Goal: Information Seeking & Learning: Learn about a topic

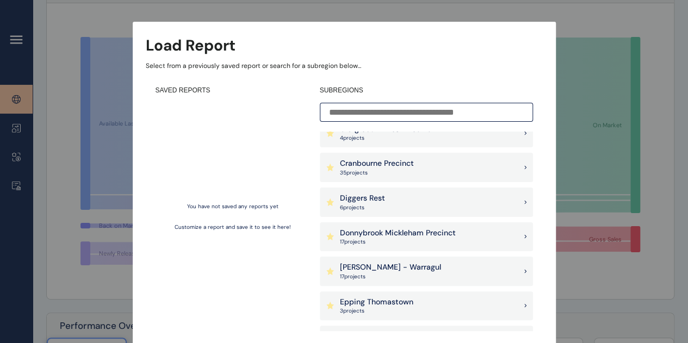
scroll to position [360, 0]
click at [382, 196] on p "Diggers Rest" at bounding box center [362, 198] width 45 height 11
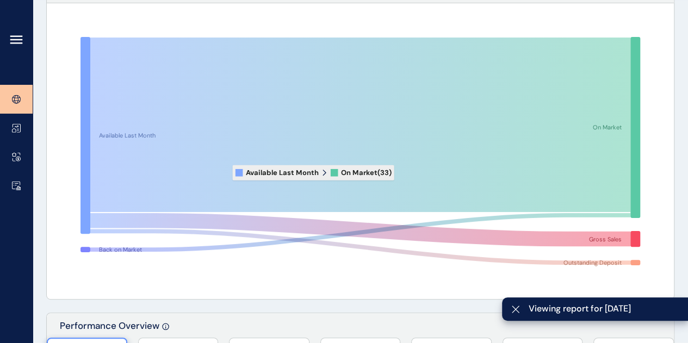
click at [226, 171] on icon at bounding box center [360, 125] width 540 height 175
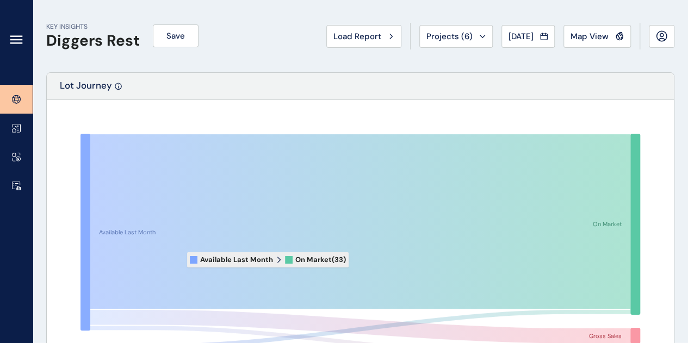
scroll to position [3, 0]
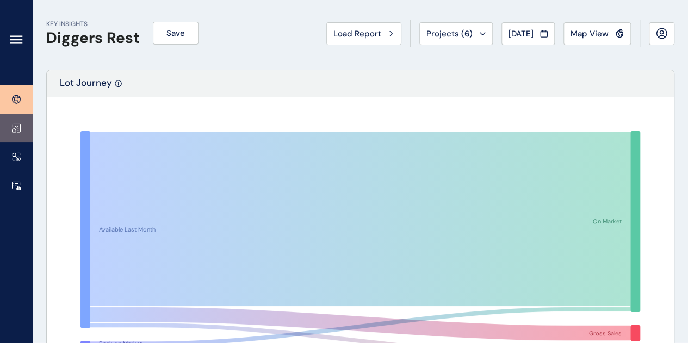
click at [19, 120] on link at bounding box center [16, 128] width 33 height 29
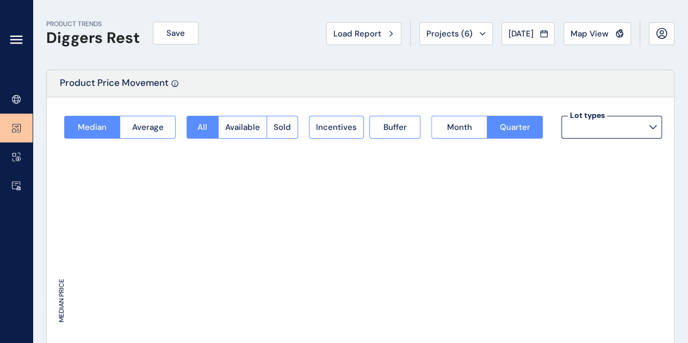
type input "*********"
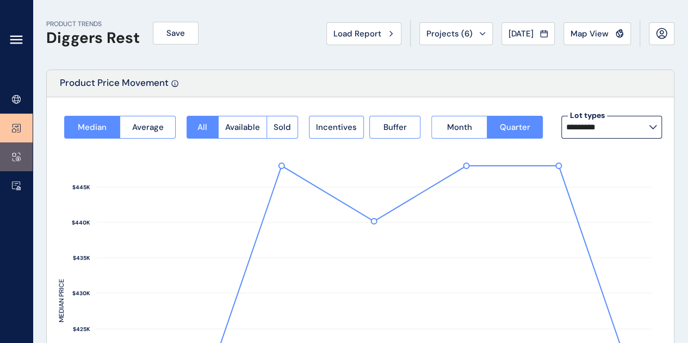
click at [21, 159] on link at bounding box center [16, 157] width 33 height 29
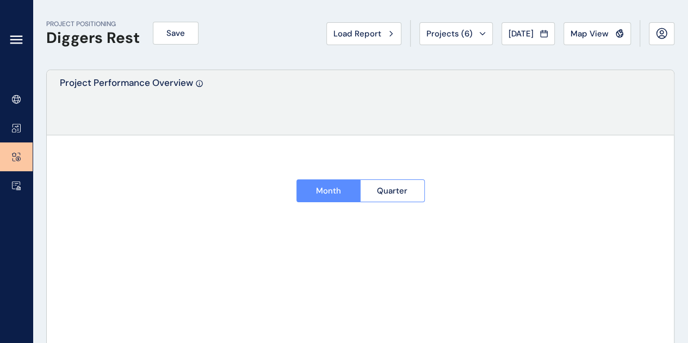
type input "**********"
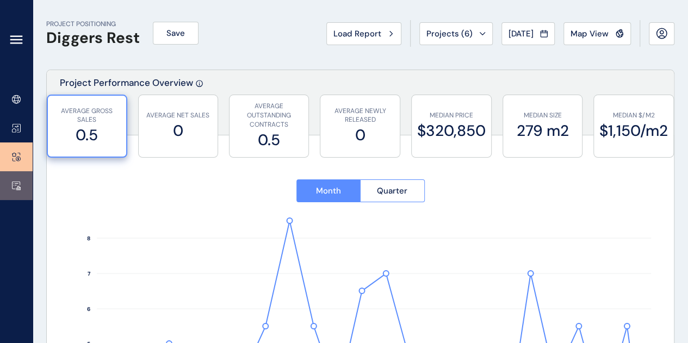
click at [11, 188] on link at bounding box center [16, 185] width 33 height 29
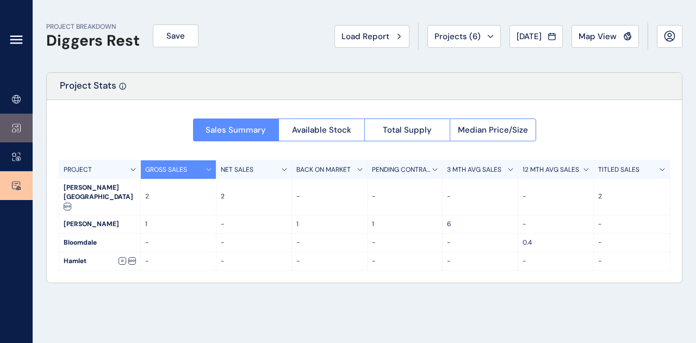
click at [11, 129] on link at bounding box center [16, 128] width 33 height 29
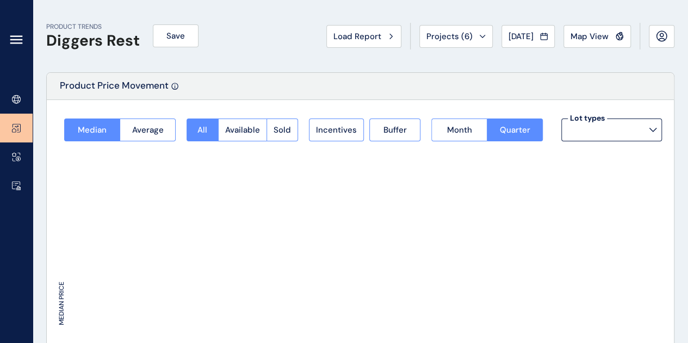
type input "*********"
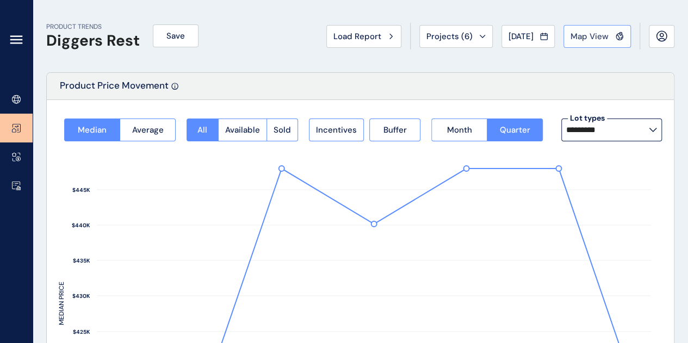
click at [601, 39] on span "Map View" at bounding box center [590, 36] width 38 height 11
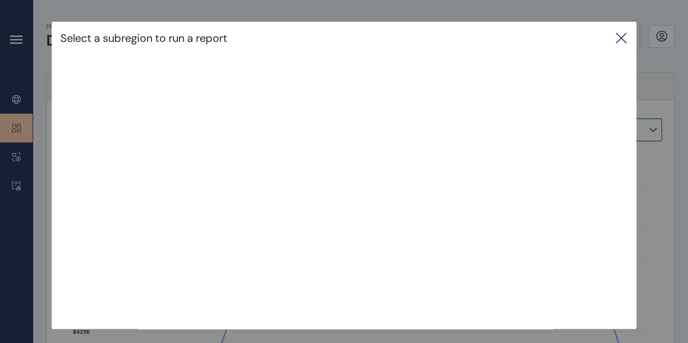
click at [626, 40] on icon at bounding box center [621, 38] width 10 height 10
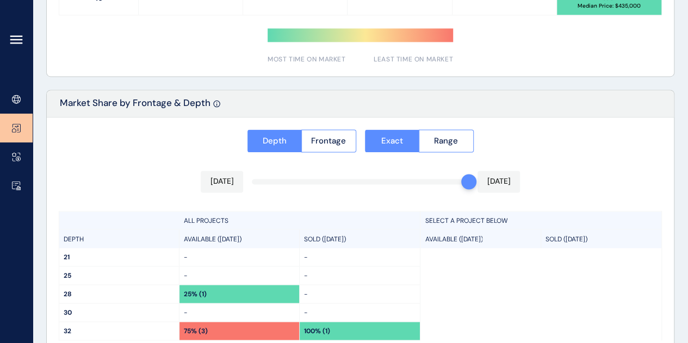
scroll to position [821, 0]
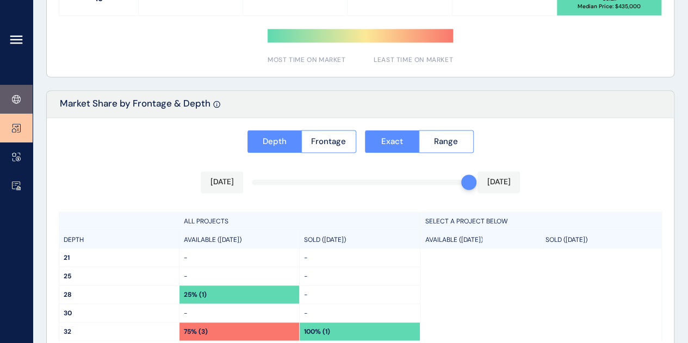
click at [13, 99] on icon at bounding box center [16, 99] width 9 height 9
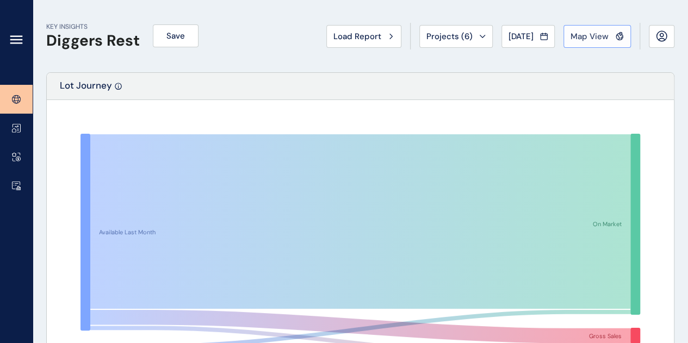
click at [592, 34] on span "Map View" at bounding box center [590, 36] width 38 height 11
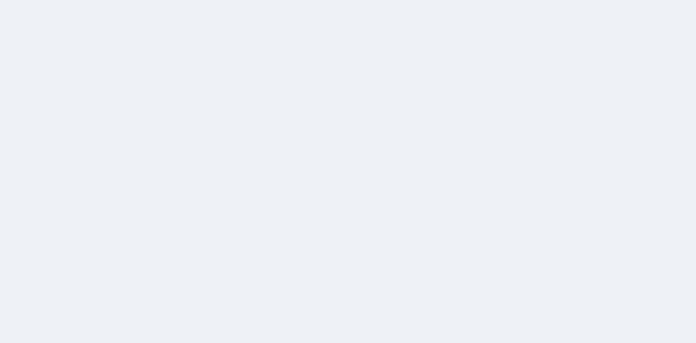
click at [283, 120] on html at bounding box center [348, 171] width 696 height 343
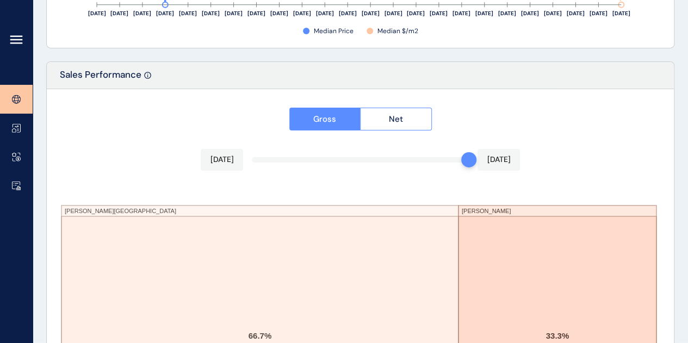
scroll to position [1945, 0]
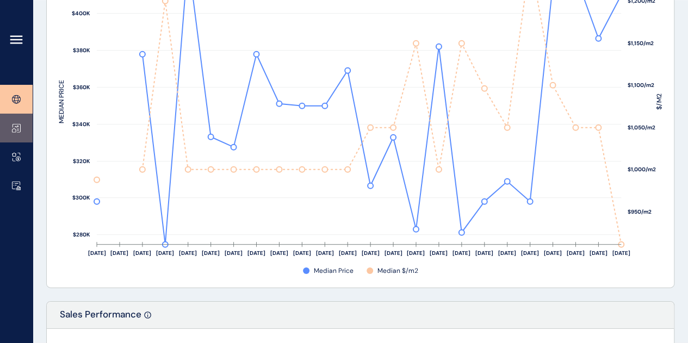
click at [15, 131] on icon at bounding box center [16, 127] width 9 height 9
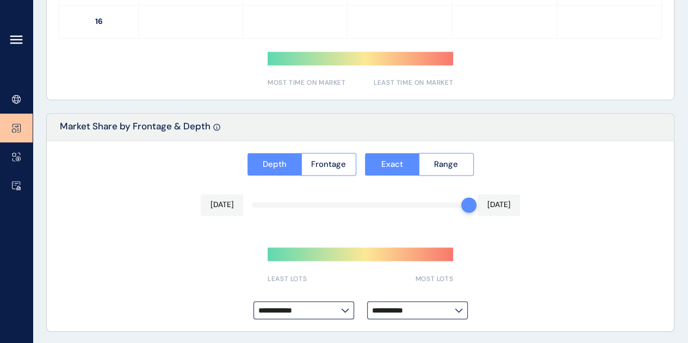
type input "*********"
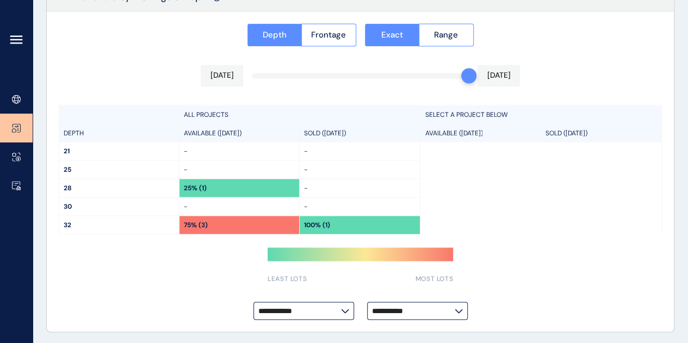
click at [19, 48] on div at bounding box center [16, 42] width 33 height 85
click at [15, 41] on icon at bounding box center [16, 39] width 13 height 13
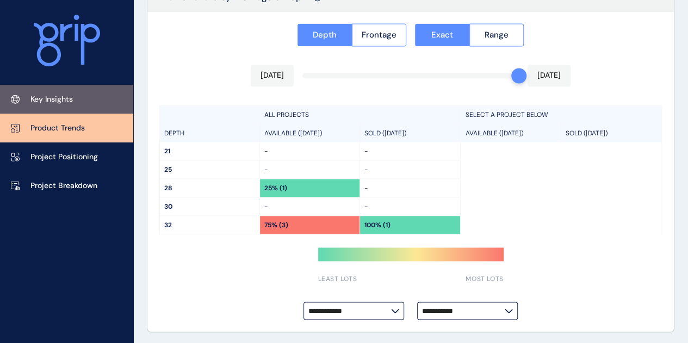
click at [47, 93] on link "Key Insights" at bounding box center [66, 99] width 133 height 29
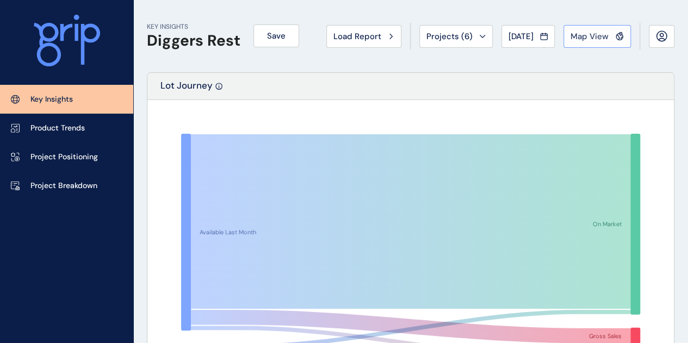
click at [611, 35] on div "Map View" at bounding box center [597, 36] width 53 height 11
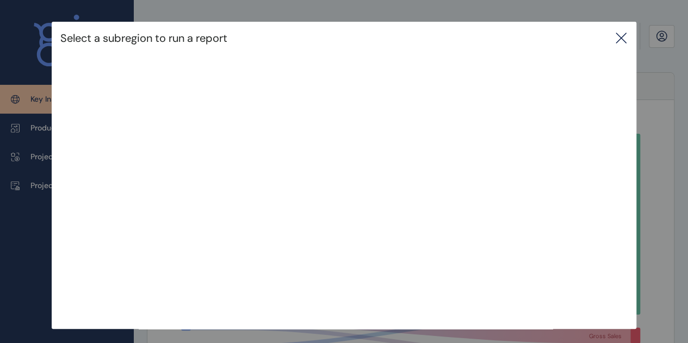
click at [627, 44] on icon at bounding box center [621, 38] width 13 height 13
